Goal: Obtain resource: Download file/media

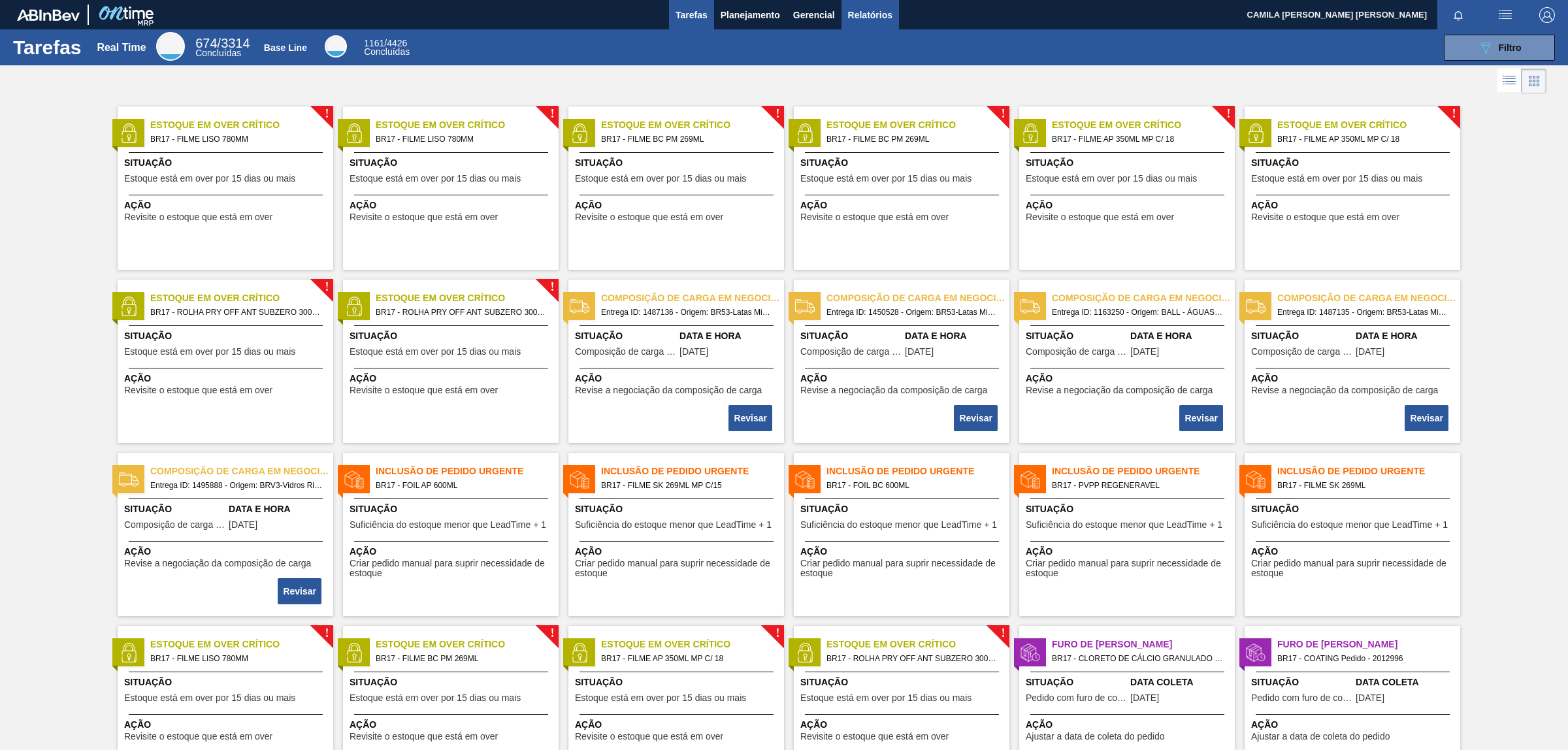
click at [879, 10] on span "Relatórios" at bounding box center [870, 14] width 44 height 15
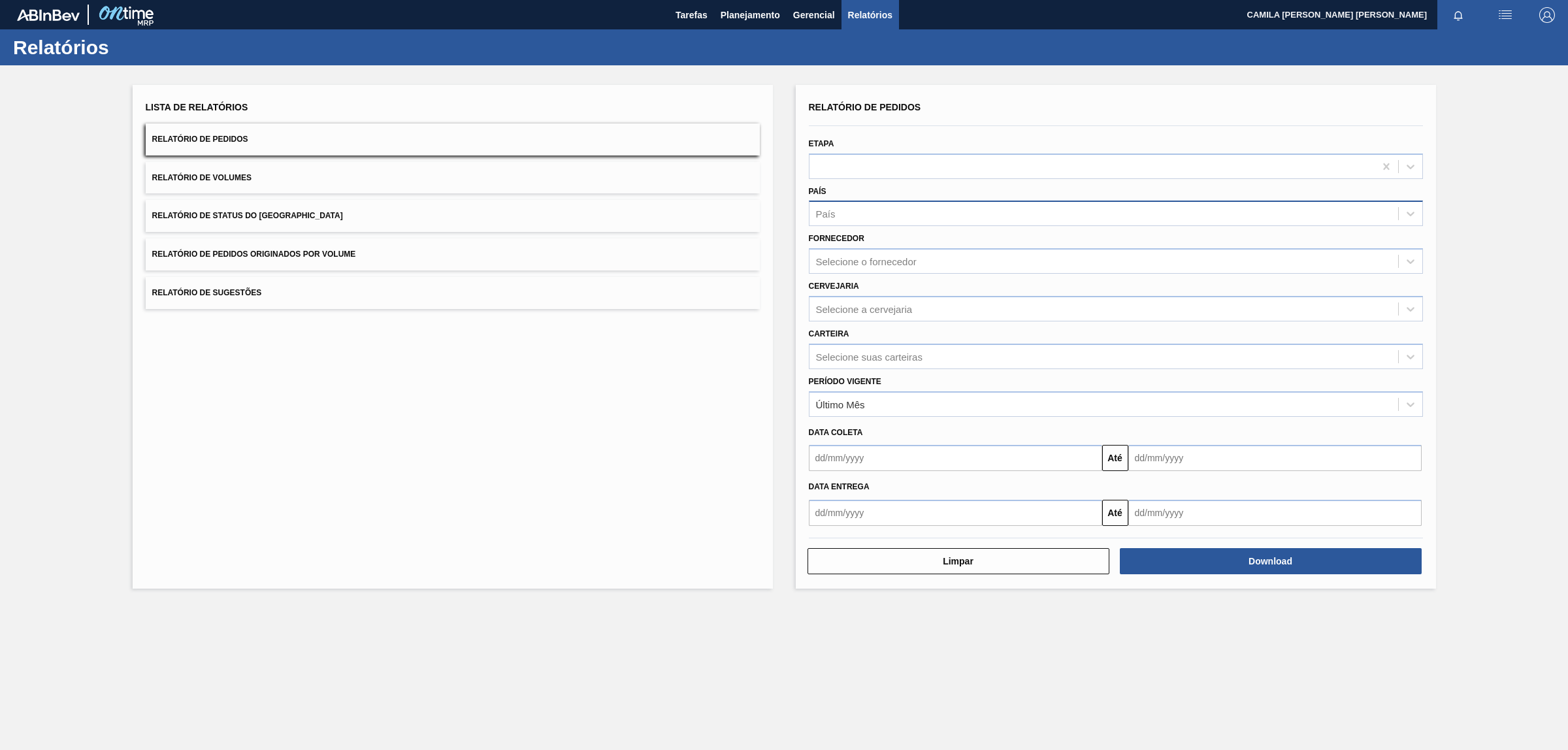
click at [877, 207] on div "País" at bounding box center [1105, 214] width 589 height 19
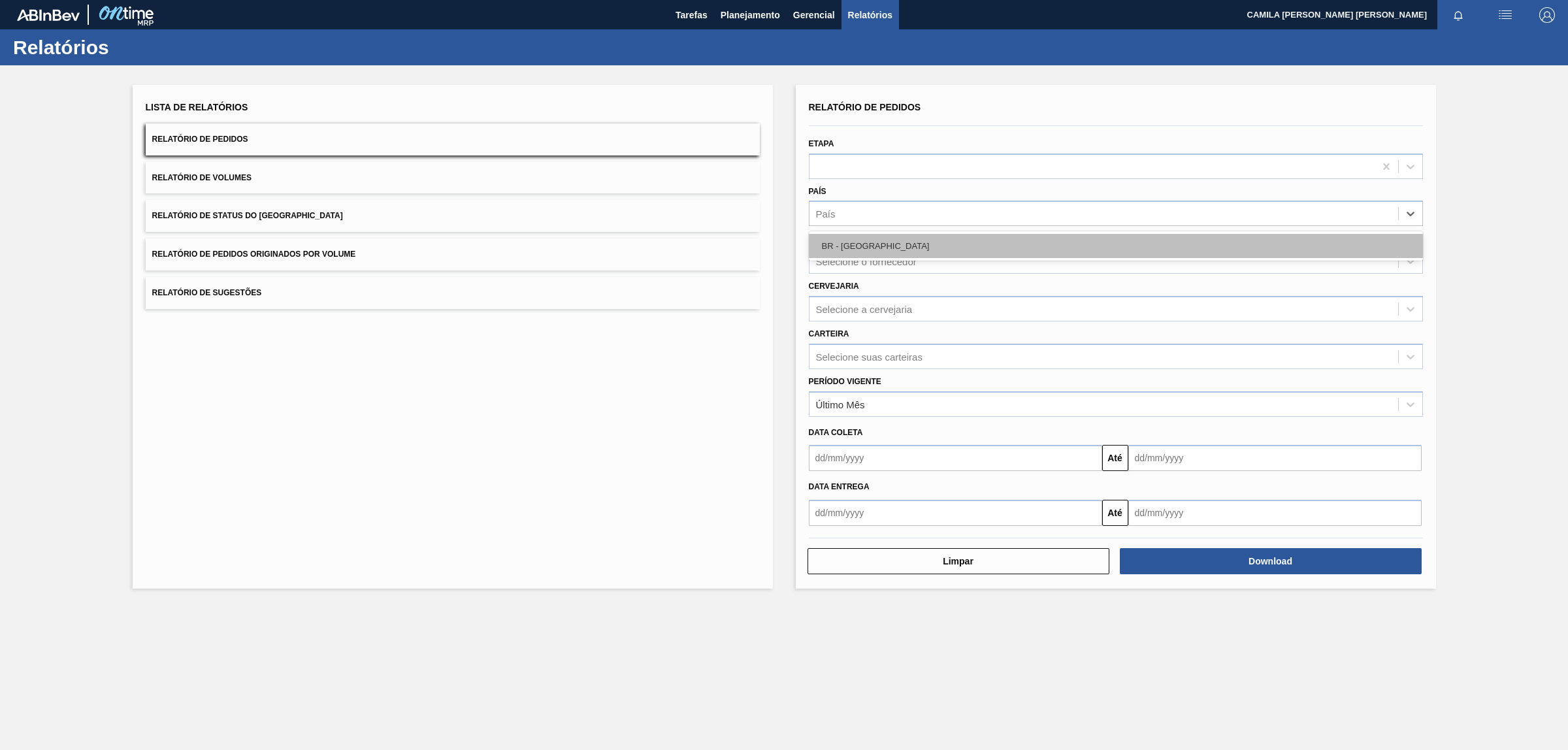
click at [874, 245] on div "BR - [GEOGRAPHIC_DATA]" at bounding box center [1116, 246] width 614 height 24
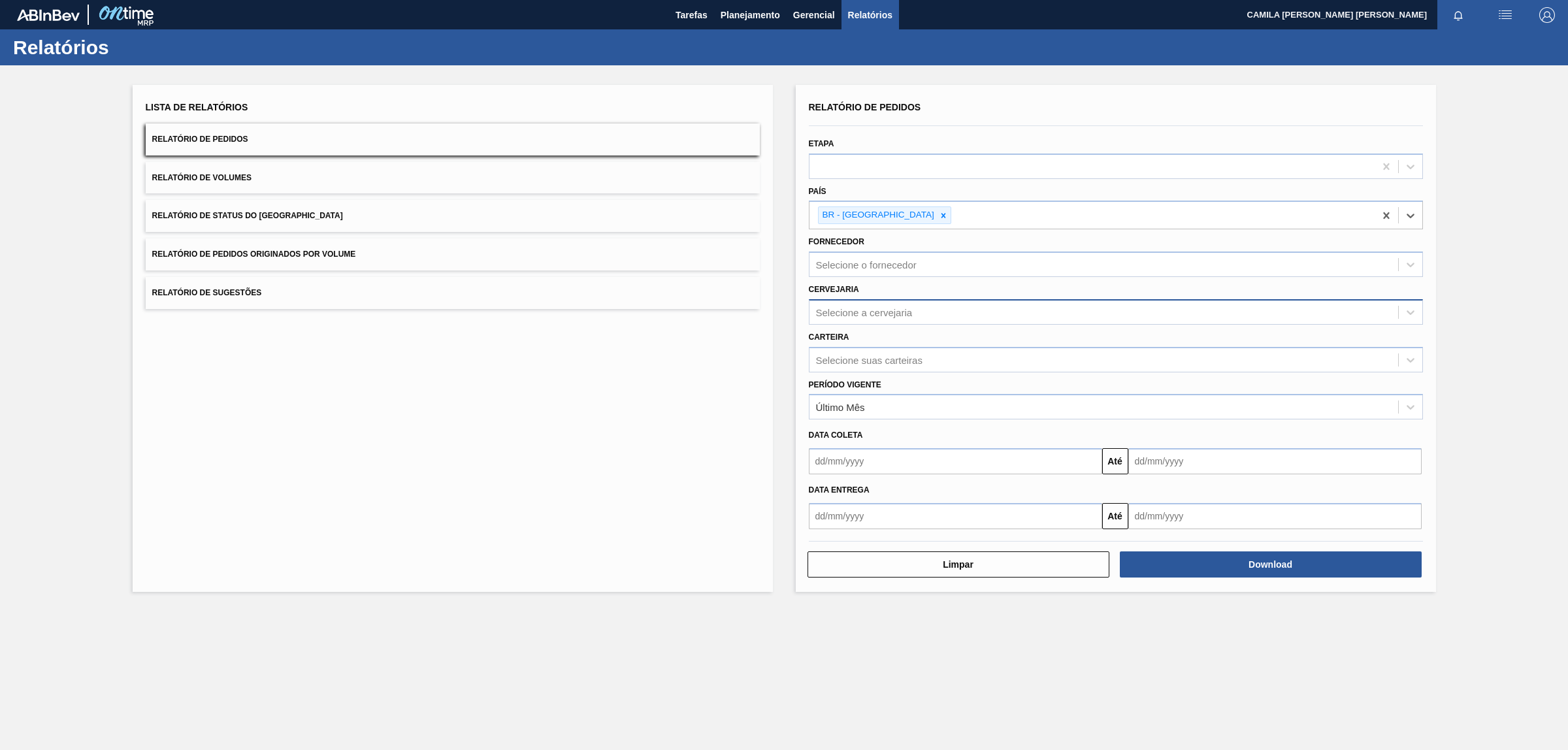
click at [880, 308] on div "Selecione a cervejaria" at bounding box center [865, 312] width 97 height 11
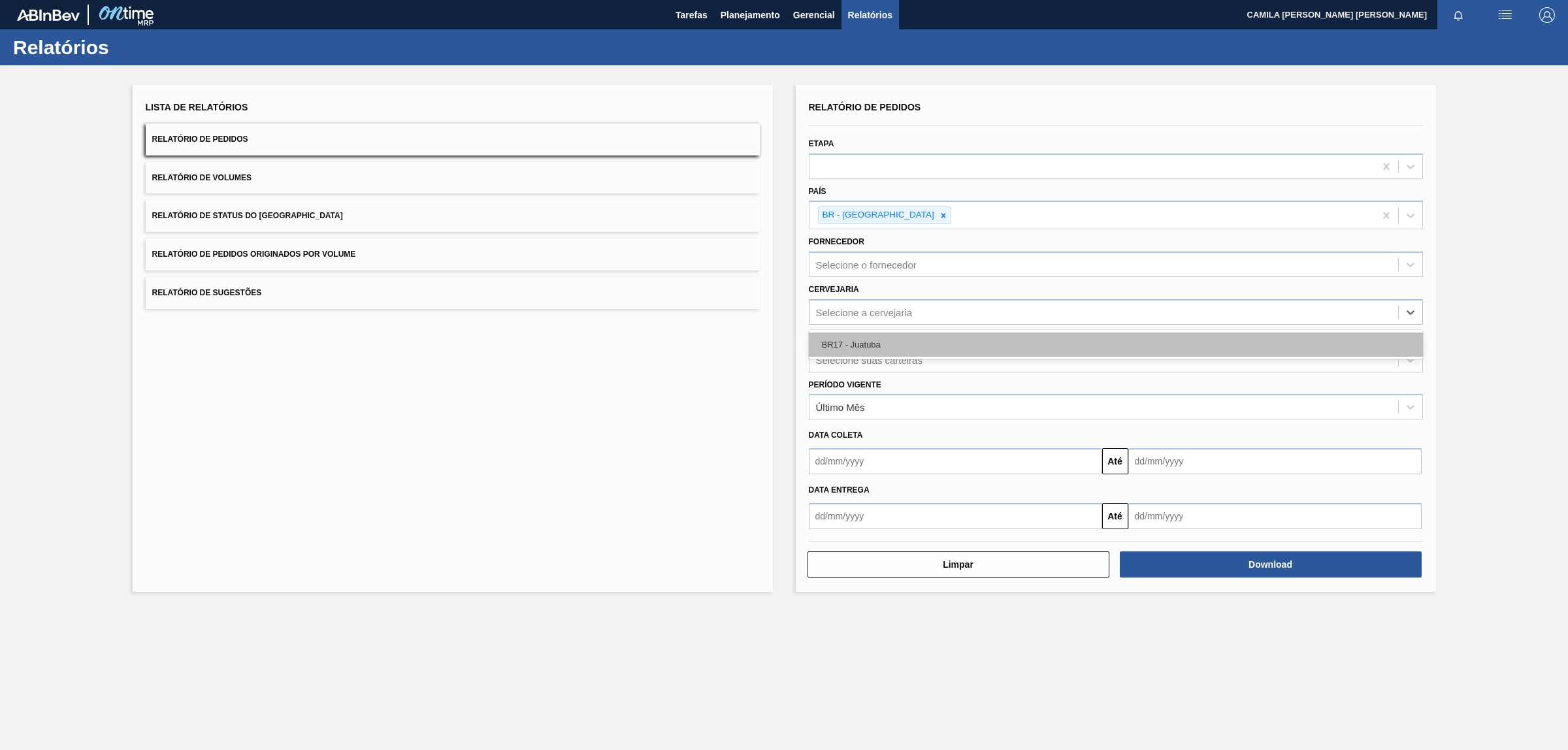
click at [860, 350] on div "BR17 - Juatuba" at bounding box center [1116, 344] width 614 height 24
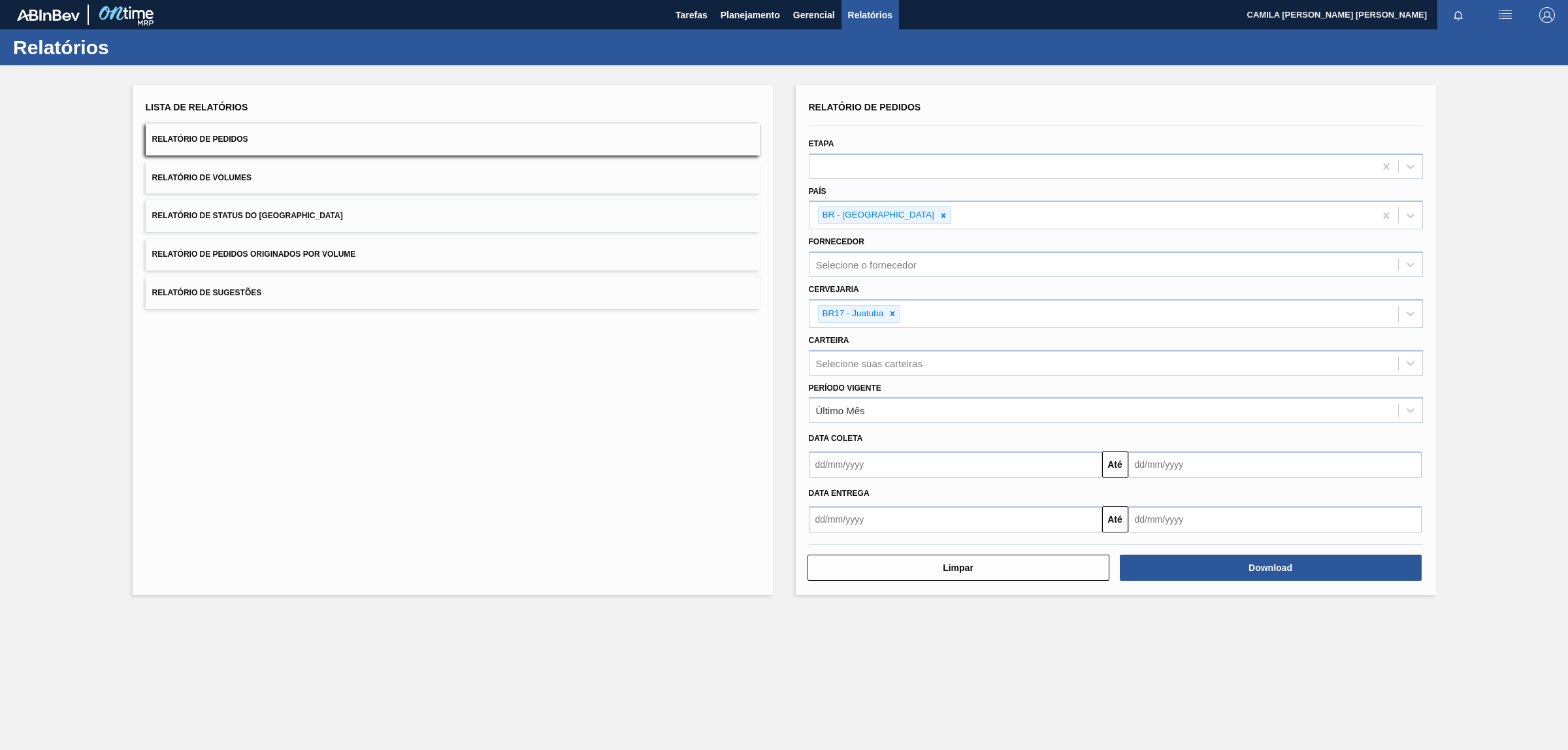
click at [217, 129] on button "Relatório de Pedidos" at bounding box center [453, 140] width 614 height 32
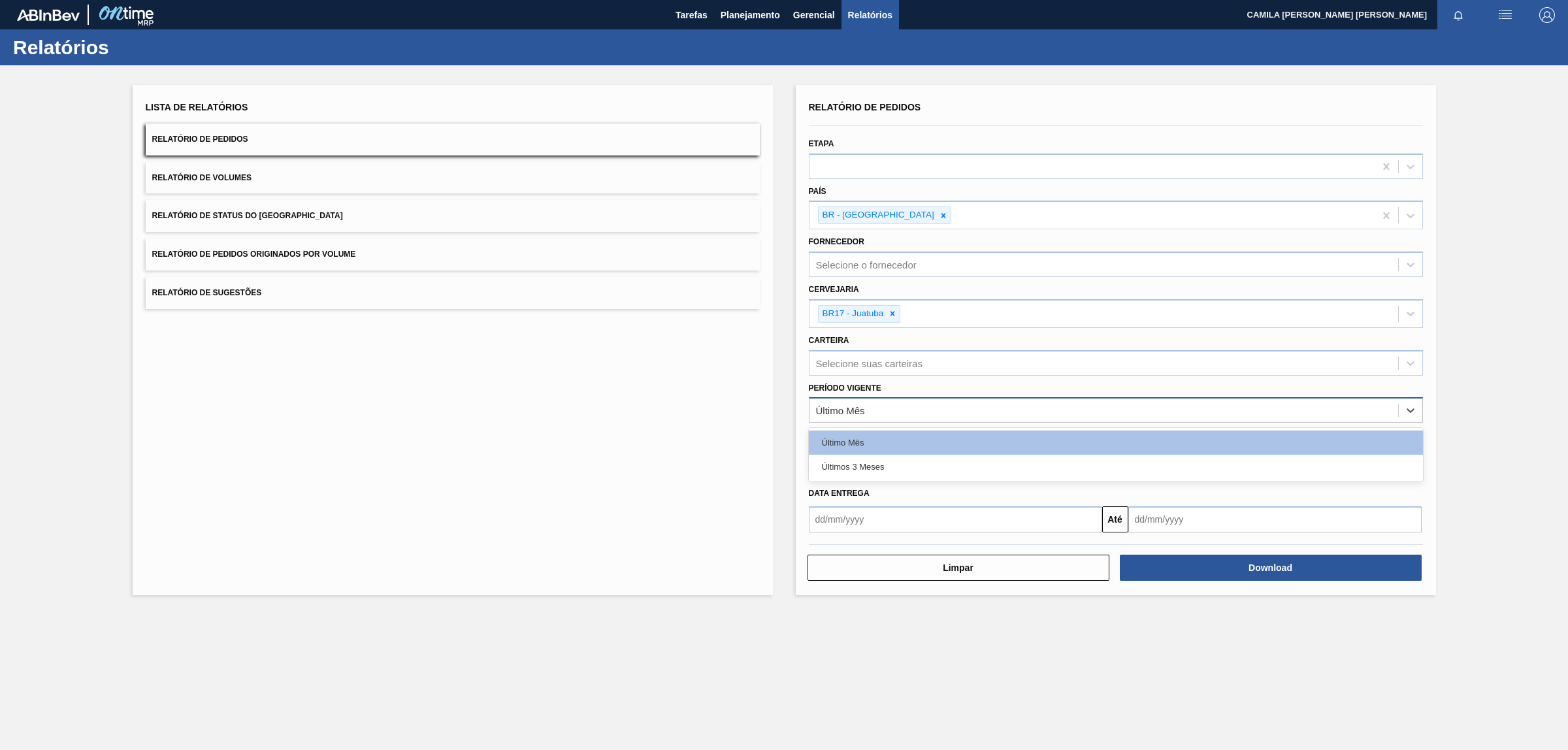
click at [850, 405] on div "Último Mês" at bounding box center [841, 410] width 49 height 11
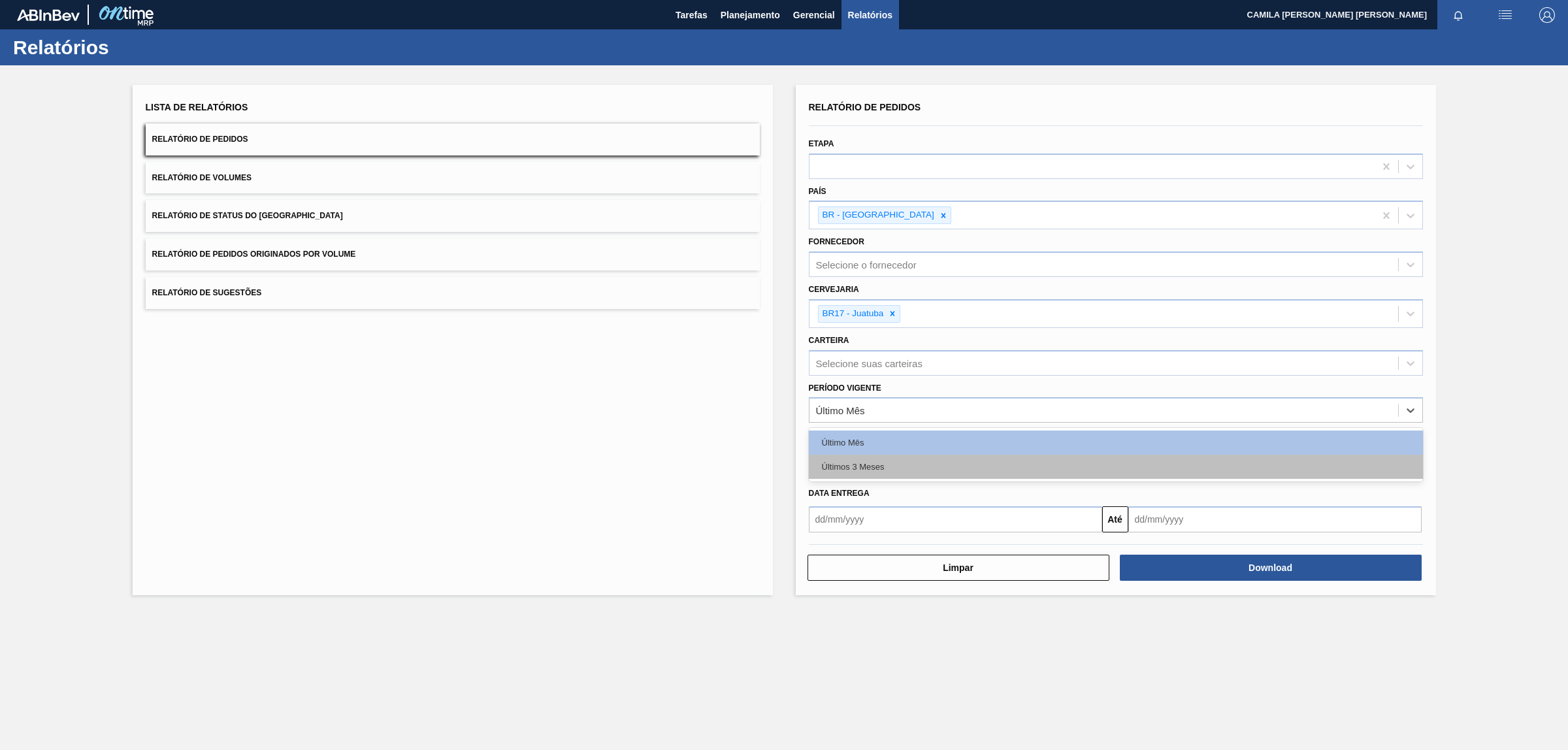
click at [881, 464] on div "Últimos 3 Meses" at bounding box center [1116, 466] width 614 height 24
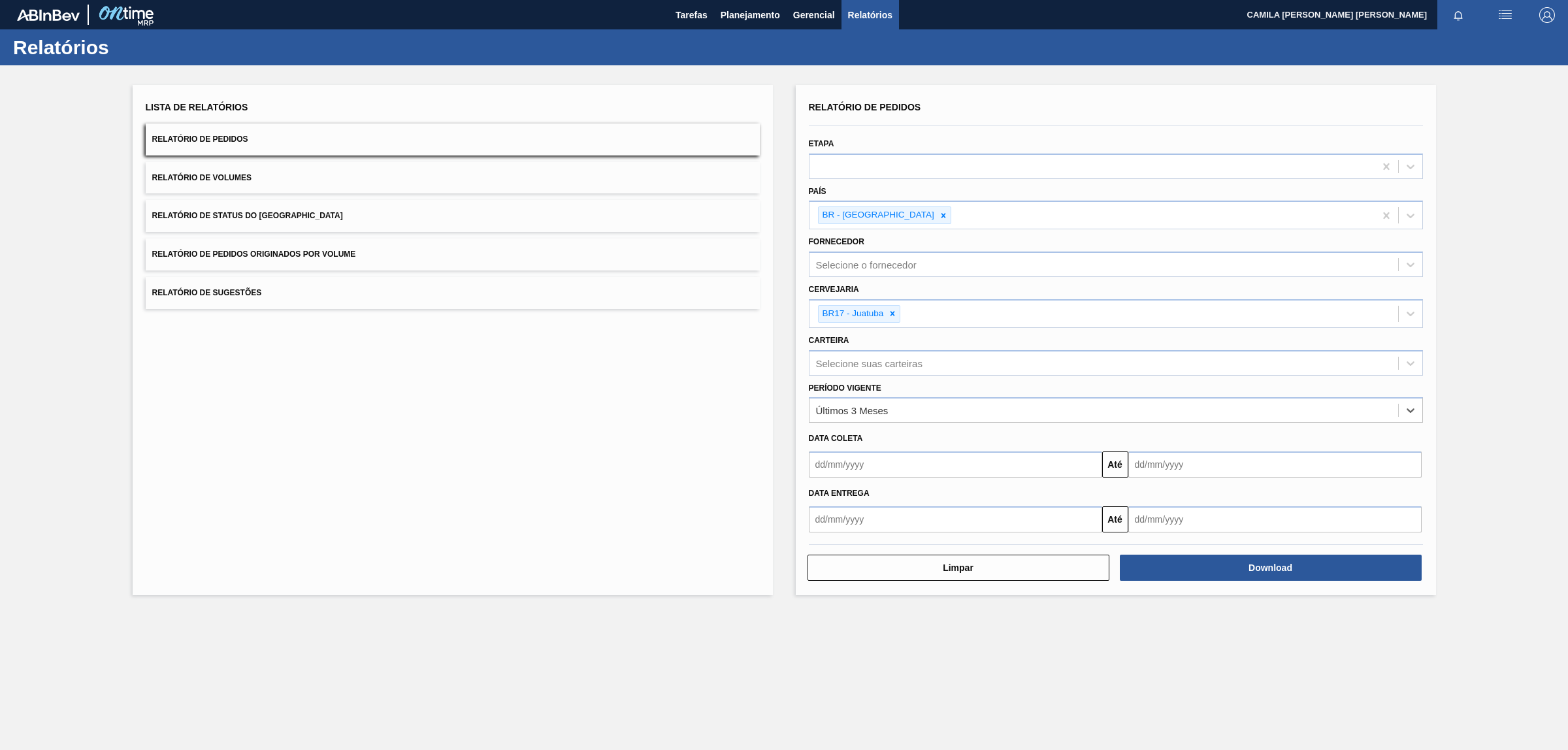
click at [1007, 517] on input "text" at bounding box center [956, 519] width 294 height 26
click at [824, 551] on div "agosto 2025" at bounding box center [888, 551] width 157 height 11
click at [818, 549] on button "Previous Month" at bounding box center [821, 551] width 9 height 9
click at [861, 590] on div "1" at bounding box center [867, 593] width 18 height 18
type input "[DATE]"
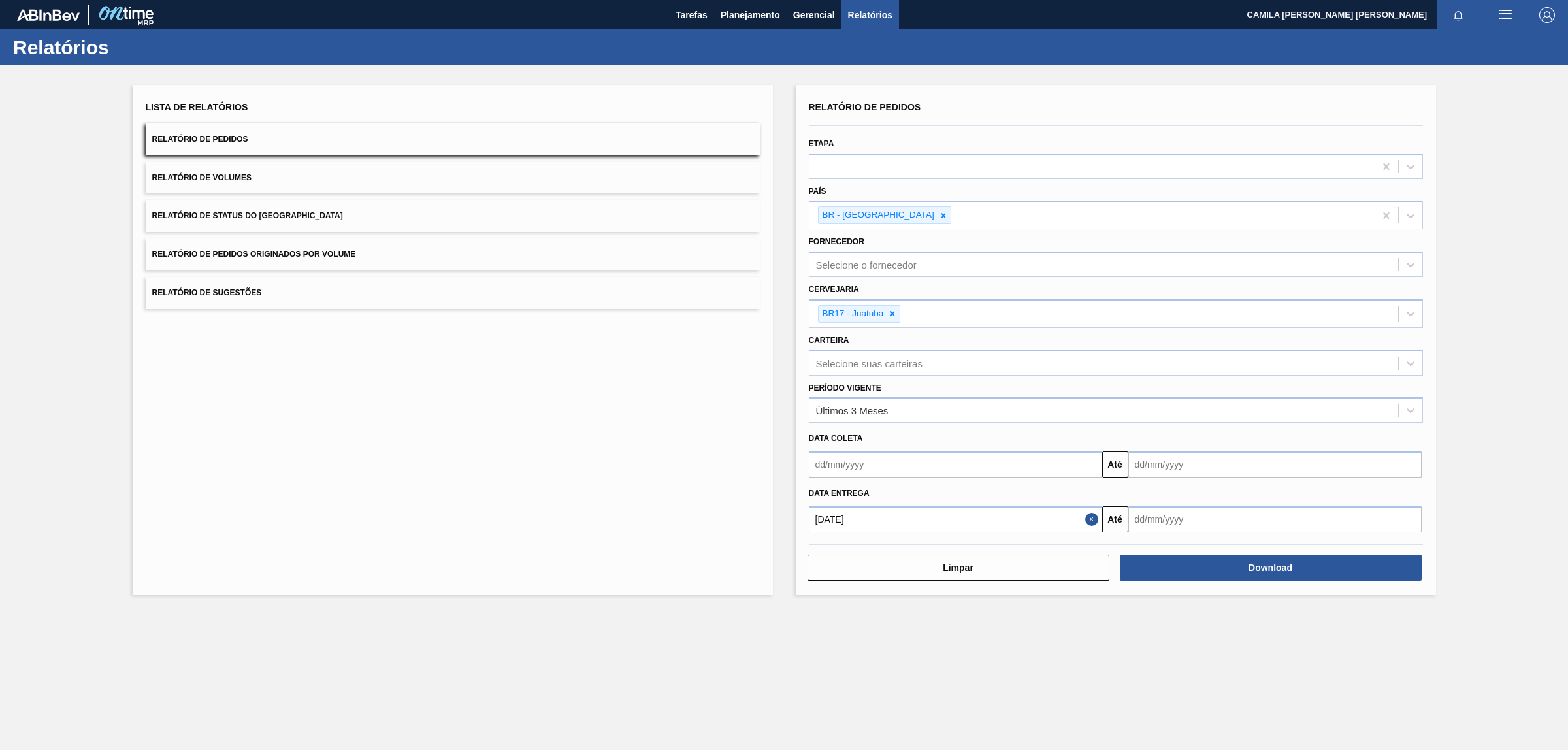
click at [1219, 524] on input "text" at bounding box center [1275, 519] width 294 height 26
click at [1270, 548] on div "agosto 2025" at bounding box center [1207, 551] width 157 height 11
click at [1274, 548] on button "Next Month" at bounding box center [1275, 551] width 9 height 9
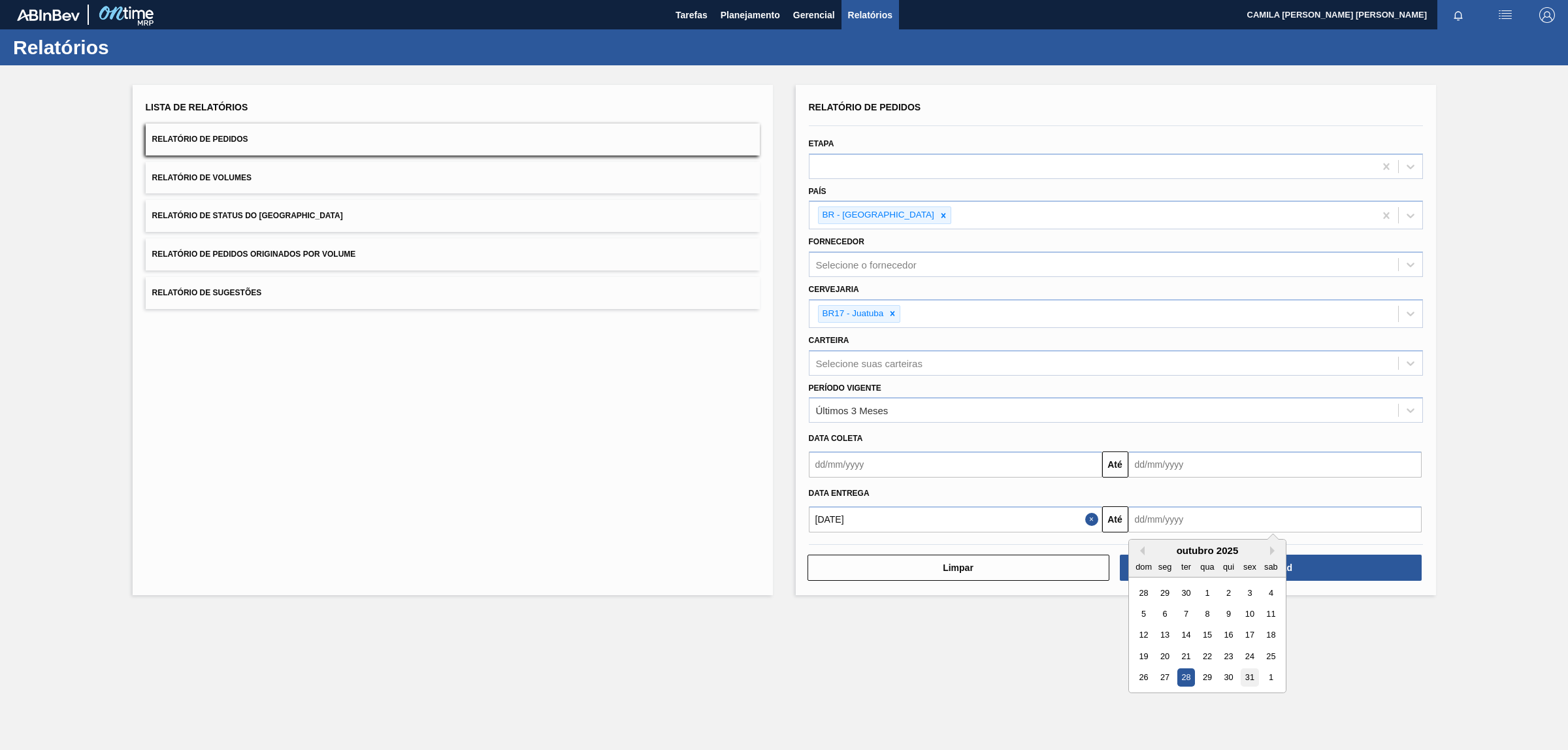
click at [1255, 675] on div "31" at bounding box center [1250, 677] width 18 height 18
type input "[DATE]"
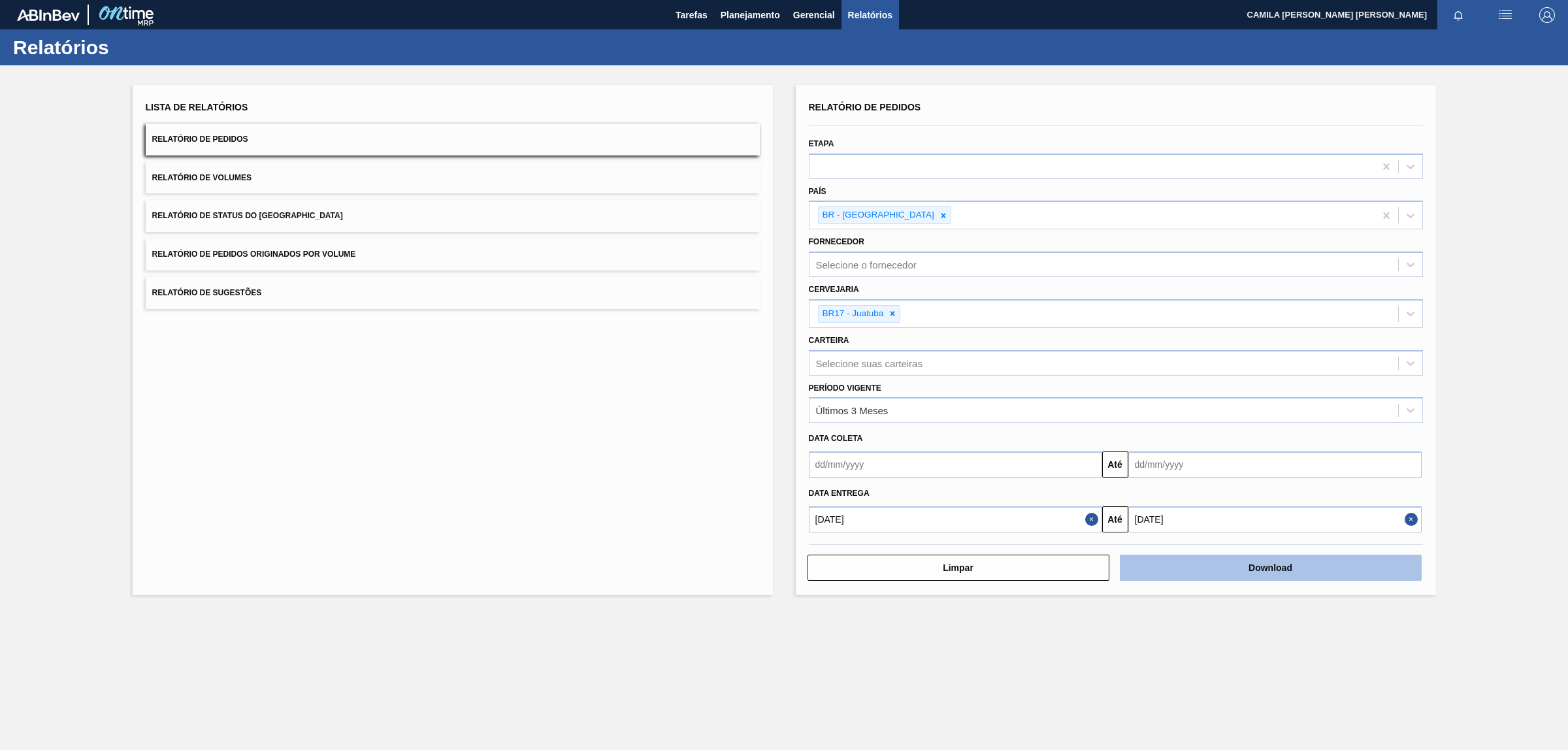
click at [1288, 570] on button "Download" at bounding box center [1271, 568] width 302 height 26
